Goal: Task Accomplishment & Management: Manage account settings

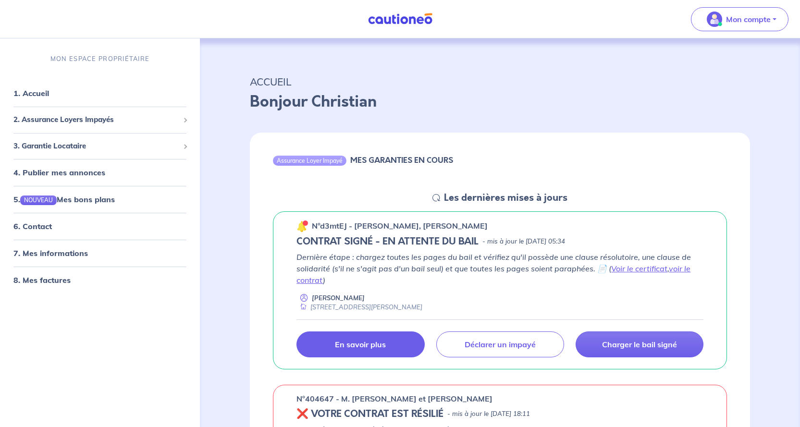
click at [352, 343] on p "En savoir plus" at bounding box center [360, 345] width 51 height 10
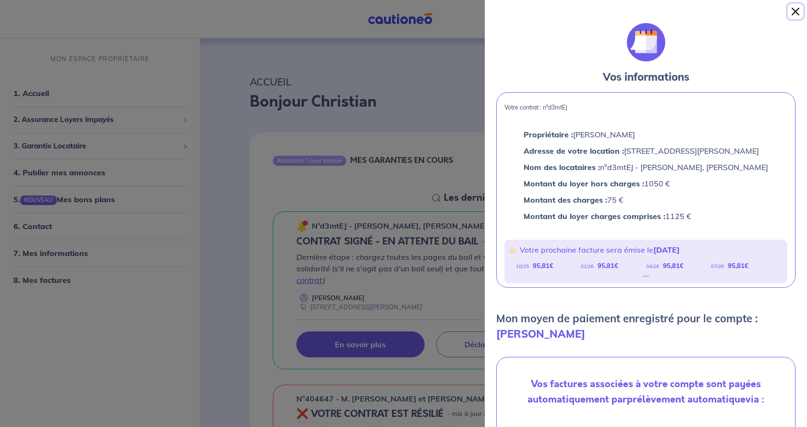
click at [796, 12] on button "Close" at bounding box center [795, 11] width 15 height 15
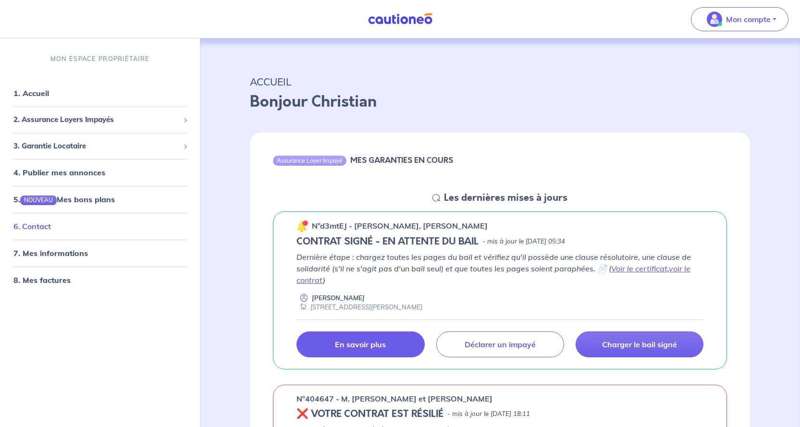
click at [44, 227] on link "6. Contact" at bounding box center [31, 226] width 37 height 10
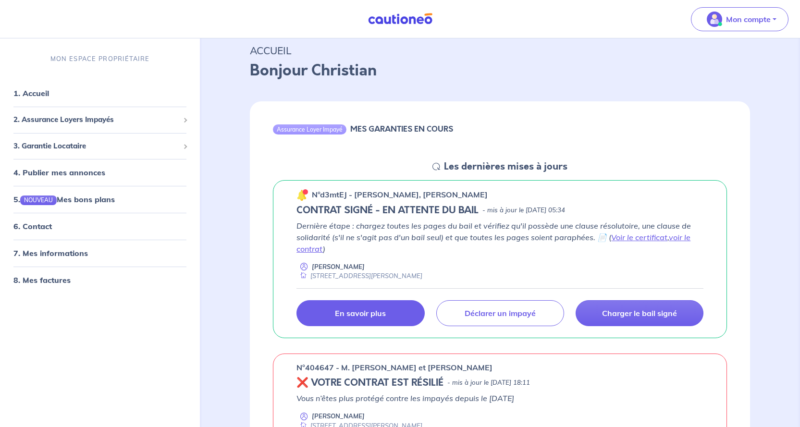
scroll to position [48, 0]
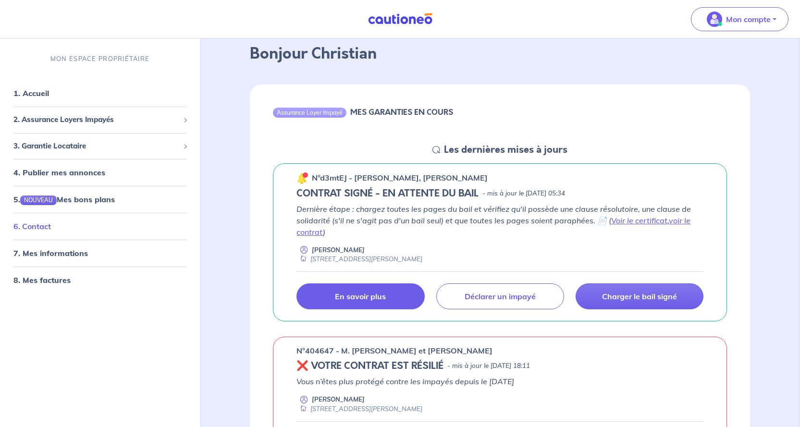
click at [39, 224] on link "6. Contact" at bounding box center [31, 226] width 37 height 10
click at [755, 19] on p "Mon compte" at bounding box center [748, 19] width 45 height 12
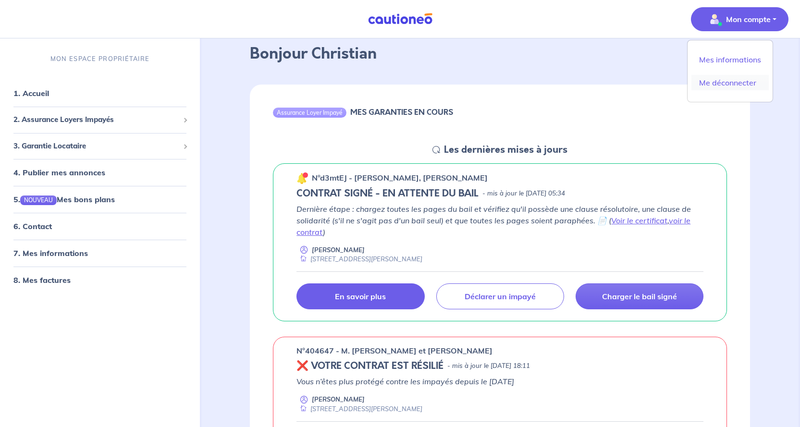
click at [727, 81] on link "Me déconnecter" at bounding box center [729, 82] width 77 height 15
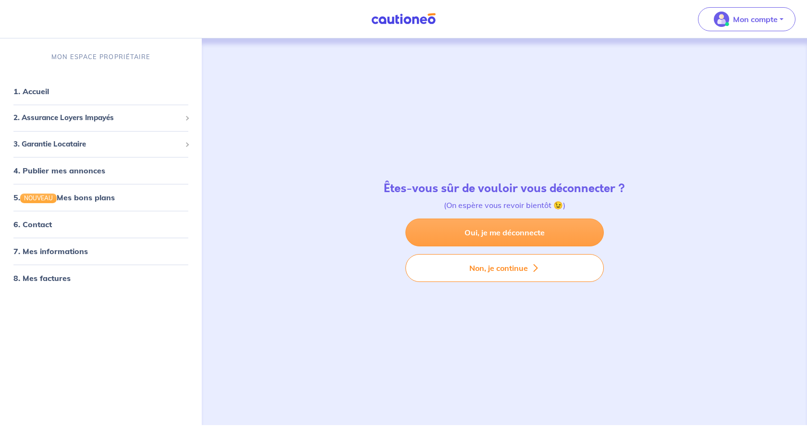
click at [493, 232] on link "Oui, je me déconnecte" at bounding box center [504, 233] width 198 height 28
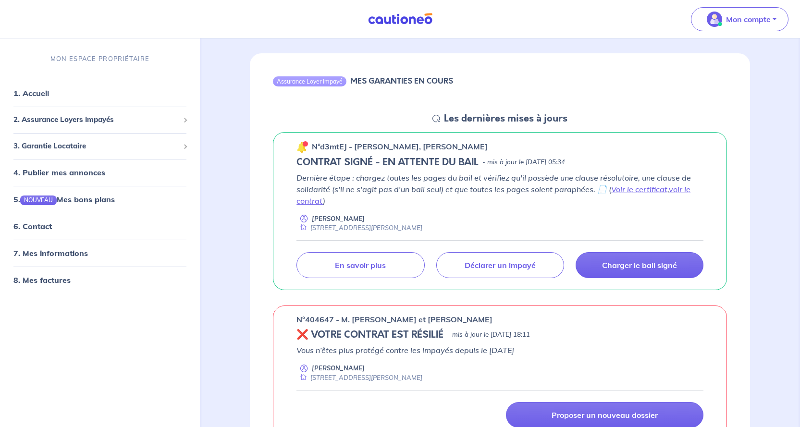
scroll to position [96, 0]
